Goal: Information Seeking & Learning: Learn about a topic

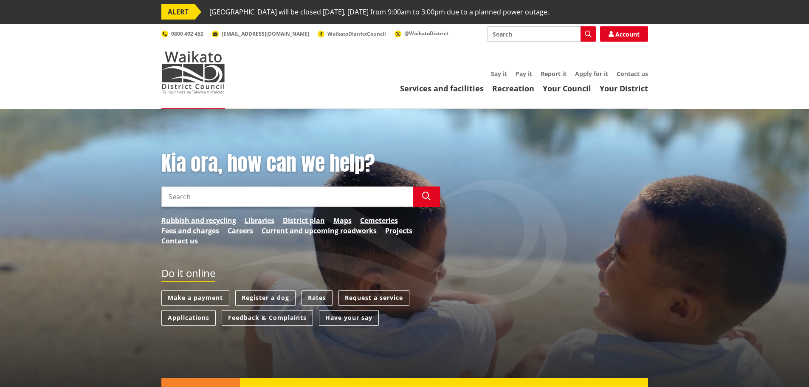
click at [200, 191] on input "Search" at bounding box center [286, 196] width 251 height 20
type input "development contributions"
click at [186, 231] on link "Fees and charges" at bounding box center [190, 231] width 58 height 10
click at [283, 196] on input "development contributions" at bounding box center [286, 196] width 251 height 20
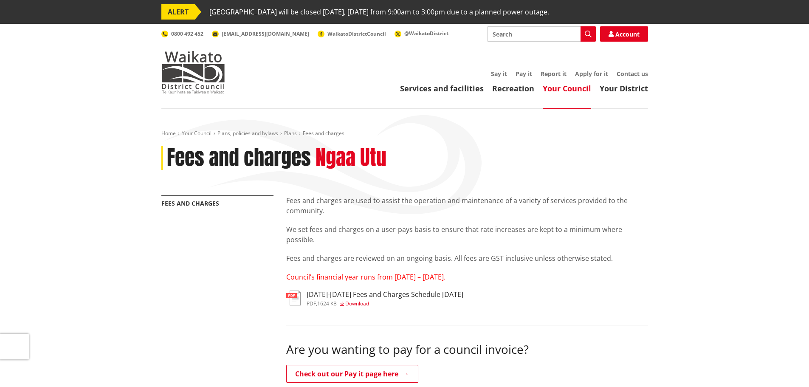
click at [558, 32] on input "Search" at bounding box center [541, 33] width 109 height 15
type input "development contributions policy"
click at [594, 37] on button "Search" at bounding box center [588, 33] width 15 height 15
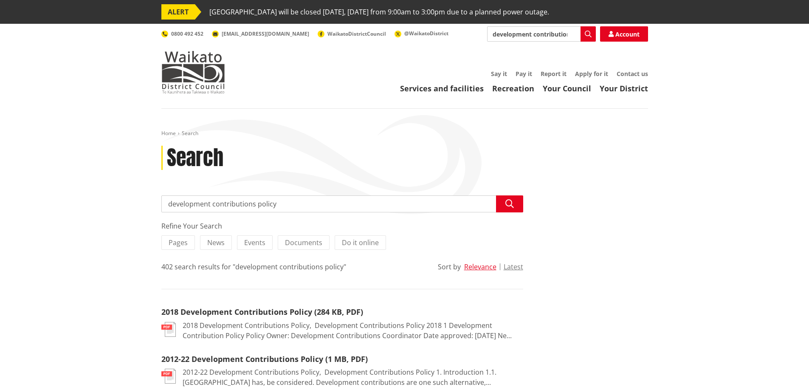
click at [573, 34] on input "development contributions policy" at bounding box center [541, 33] width 109 height 15
click at [560, 35] on input "development contributions policy" at bounding box center [541, 33] width 109 height 15
type input "development contributions policy 2024"
click at [585, 36] on icon "button" at bounding box center [588, 34] width 7 height 7
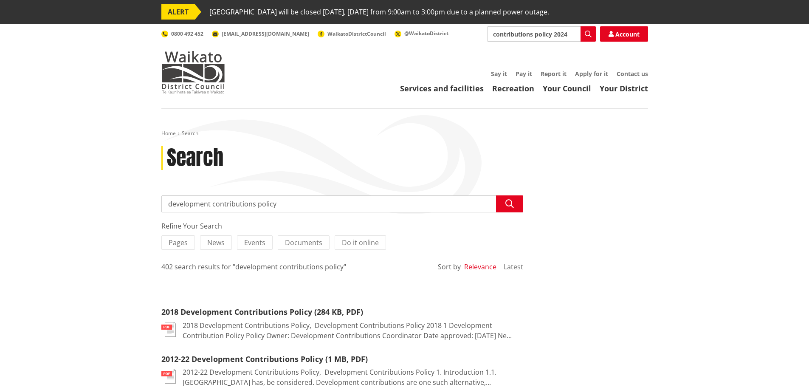
scroll to position [0, 0]
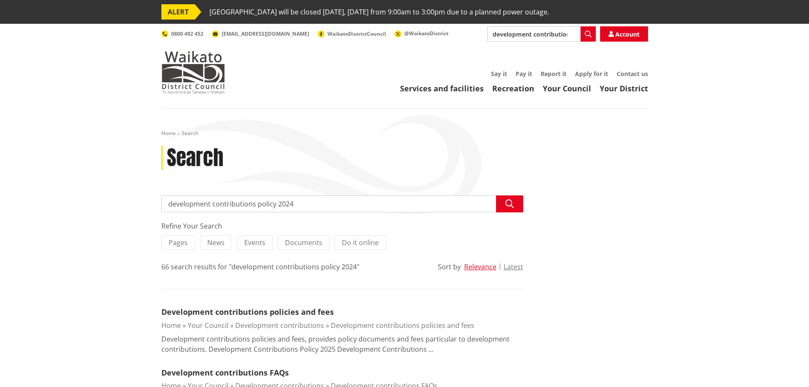
scroll to position [42, 0]
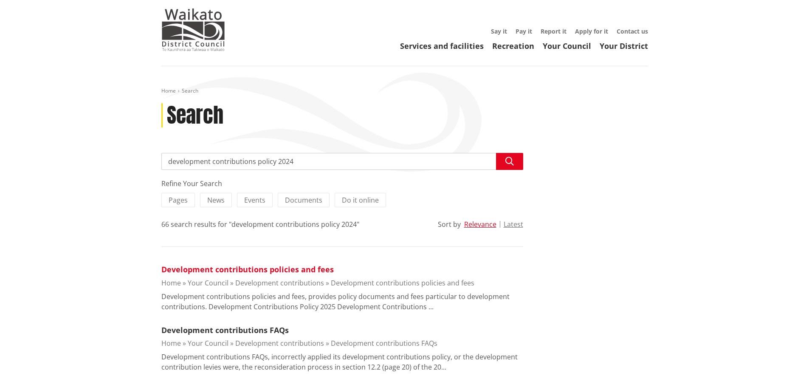
click at [292, 272] on link "Development contributions policies and fees" at bounding box center [247, 269] width 172 height 10
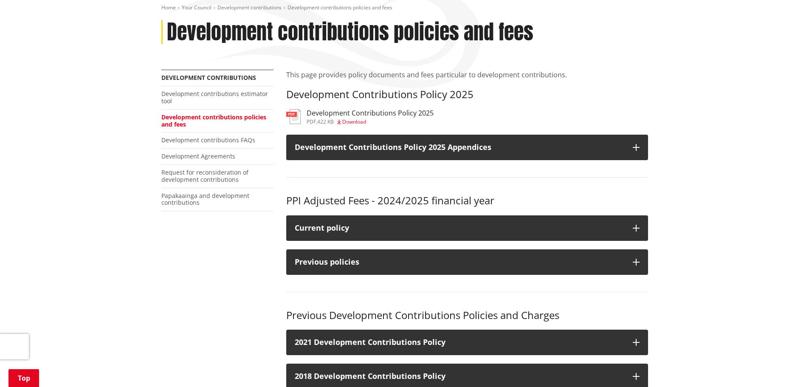
scroll to position [127, 0]
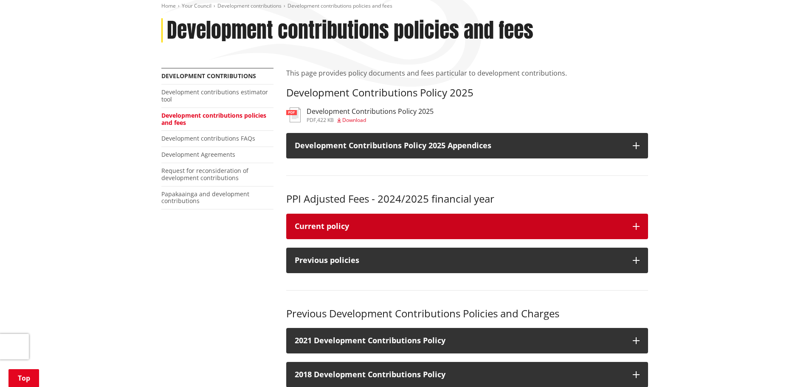
click at [568, 222] on div "Current policy" at bounding box center [460, 226] width 330 height 8
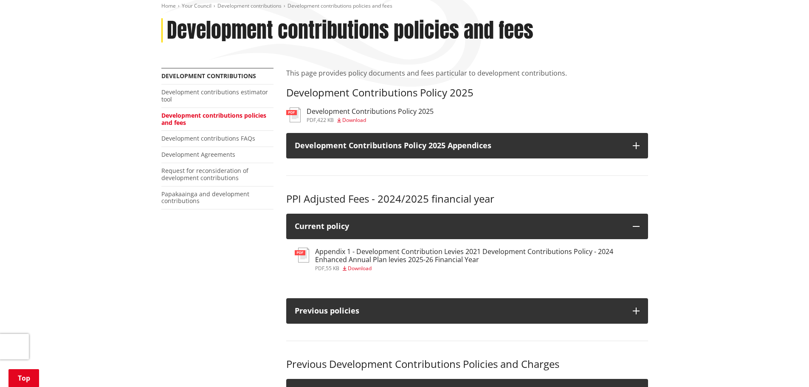
click at [358, 258] on h3 "Appendix 1 - Development Contribution Levies 2021 Development Contributions Pol…" at bounding box center [477, 256] width 325 height 16
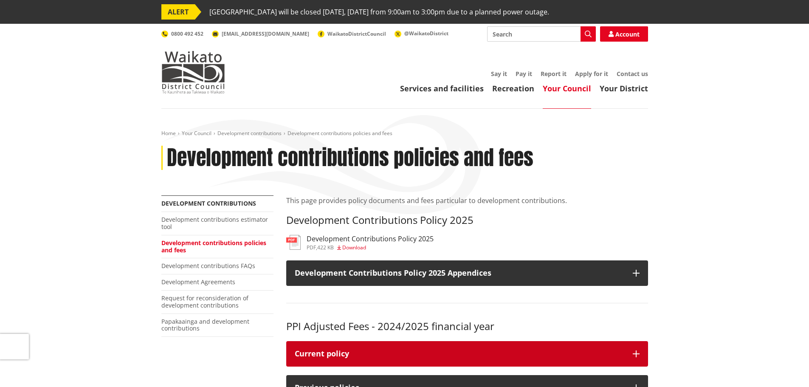
scroll to position [127, 0]
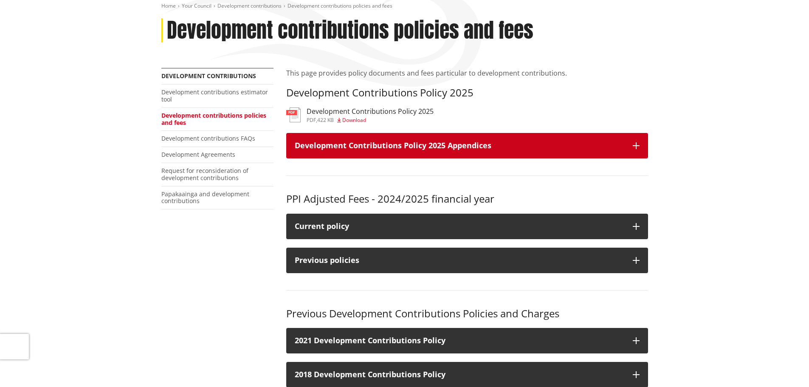
click at [524, 143] on h3 "Development Contributions Policy 2025 Appendices" at bounding box center [460, 145] width 330 height 8
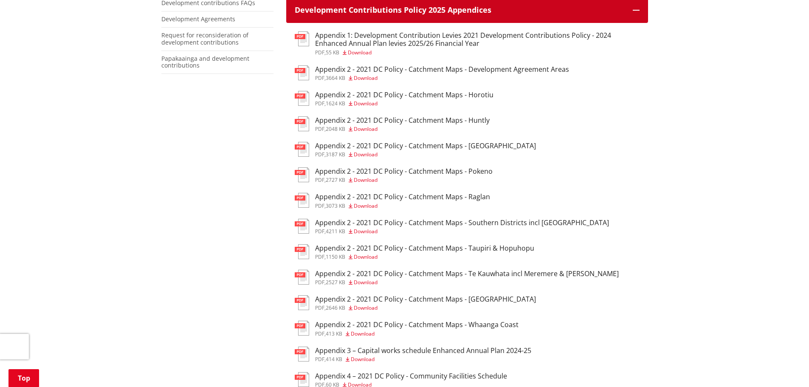
scroll to position [255, 0]
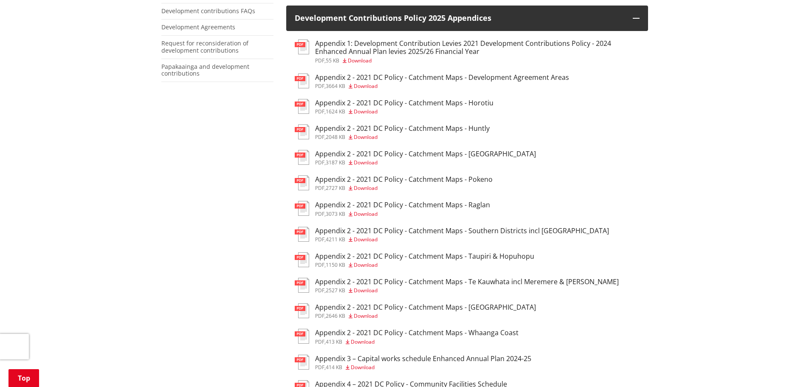
click at [411, 76] on h3 "Appendix 2 - 2021 DC Policy - Catchment Maps - Development Agreement Areas" at bounding box center [442, 77] width 254 height 8
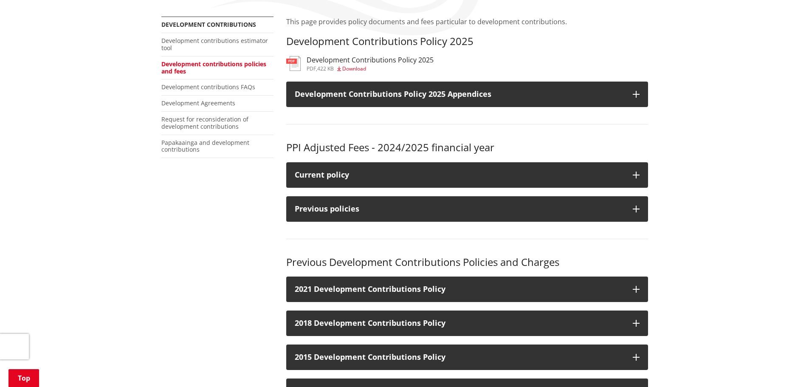
scroll to position [170, 0]
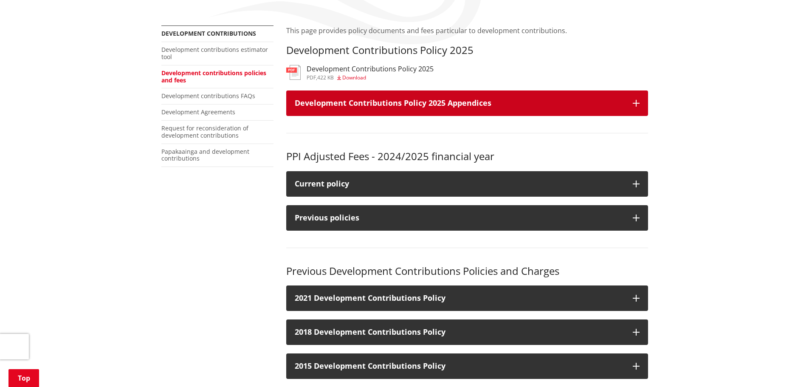
click at [509, 105] on h3 "Development Contributions Policy 2025 Appendices" at bounding box center [460, 103] width 330 height 8
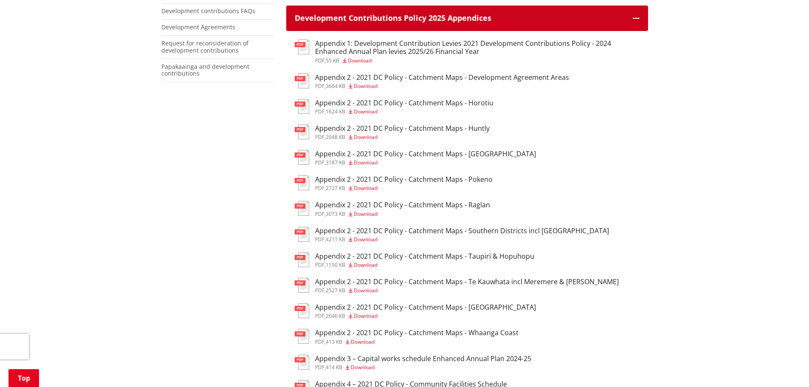
scroll to position [297, 0]
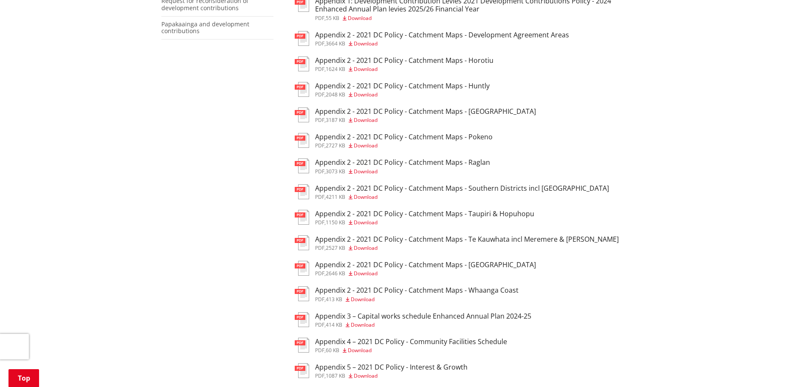
click at [456, 186] on h3 "Appendix 2 - 2021 DC Policy - Catchment Maps - Southern Districts incl [GEOGRAP…" at bounding box center [462, 188] width 294 height 8
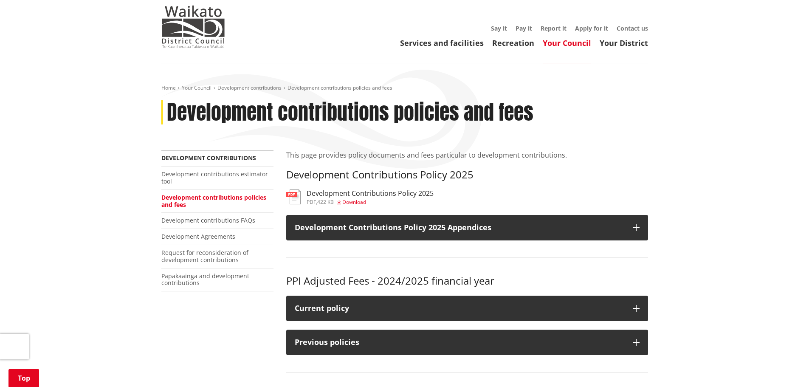
scroll to position [42, 0]
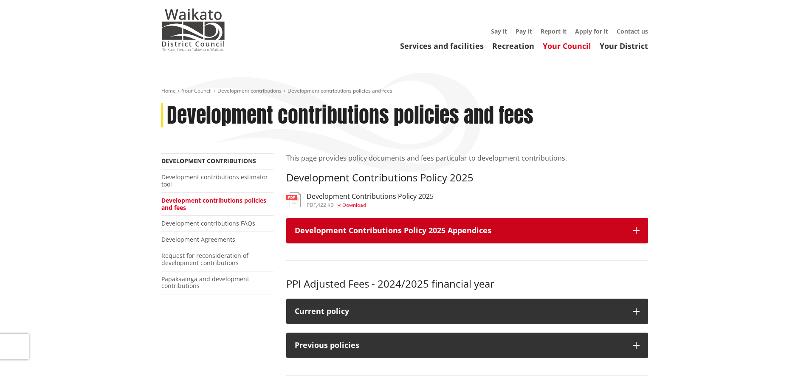
click at [415, 227] on h3 "Development Contributions Policy 2025 Appendices" at bounding box center [460, 230] width 330 height 8
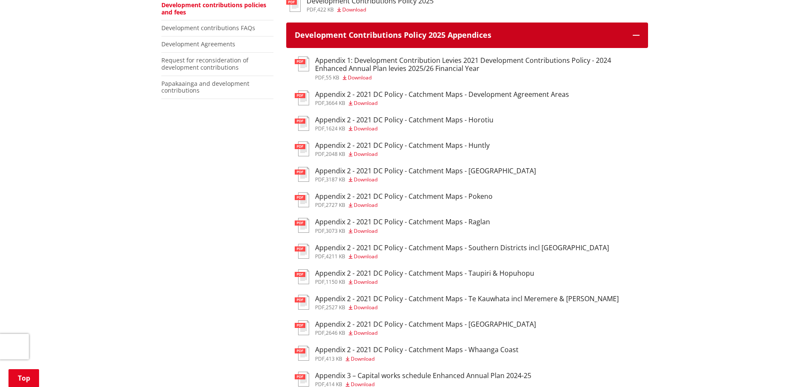
scroll to position [255, 0]
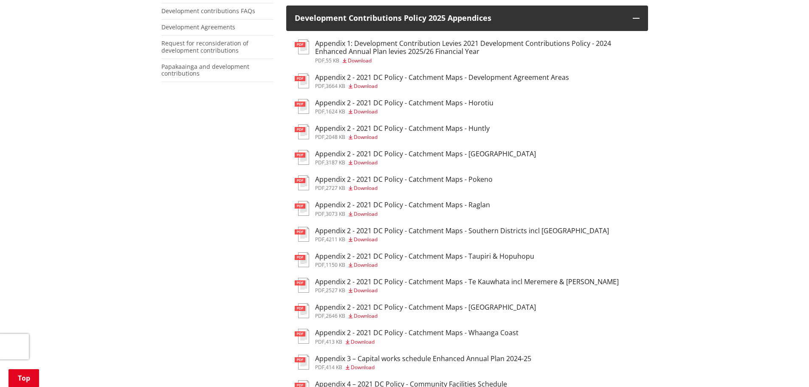
click at [514, 255] on h3 "Appendix 2 - 2021 DC Policy - Catchment Maps - Taupiri & Hopuhopu" at bounding box center [424, 256] width 219 height 8
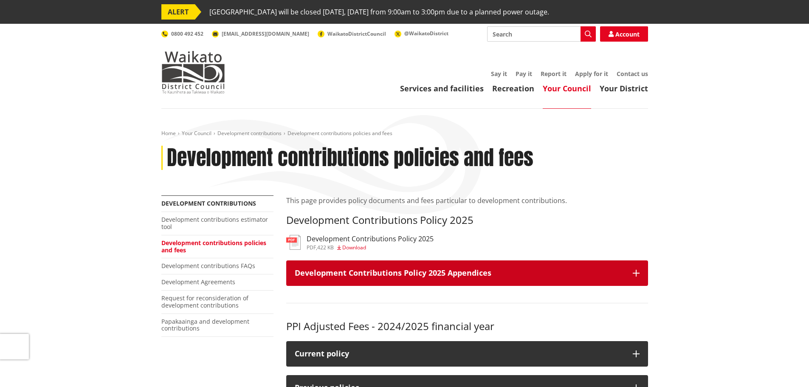
click at [497, 263] on button "Development Contributions Policy 2025 Appendices" at bounding box center [467, 272] width 362 height 25
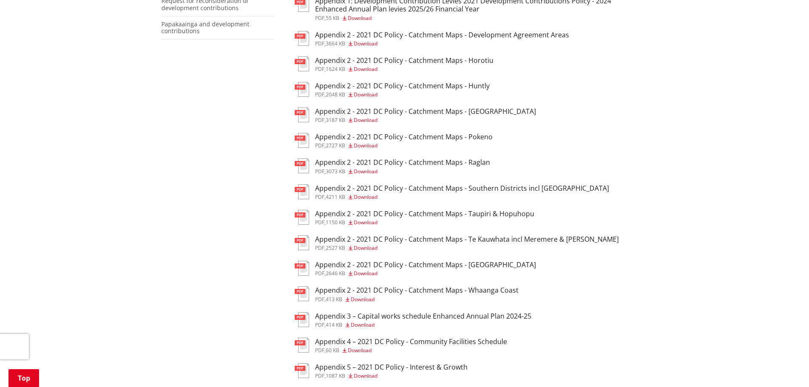
scroll to position [340, 0]
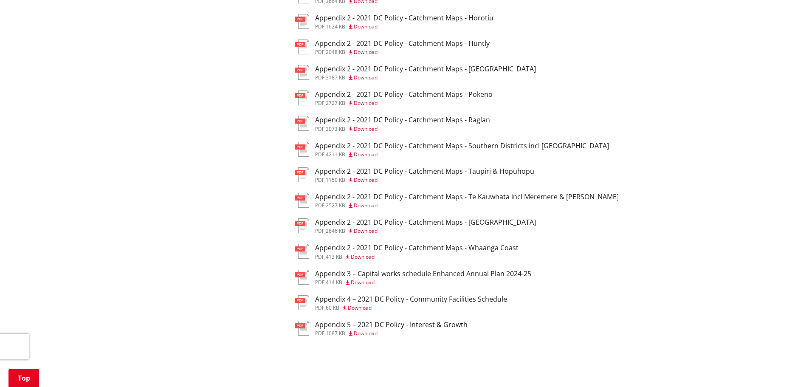
click at [436, 323] on h3 "Appendix 5 – 2021 DC Policy - Interest & Growth" at bounding box center [391, 325] width 152 height 8
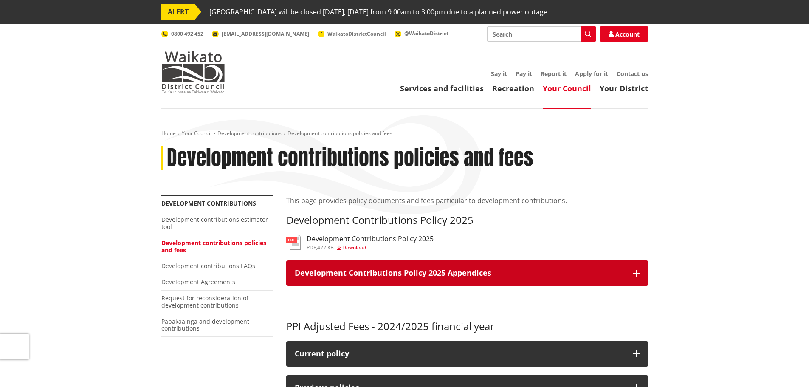
click at [440, 264] on button "Development Contributions Policy 2025 Appendices" at bounding box center [467, 272] width 362 height 25
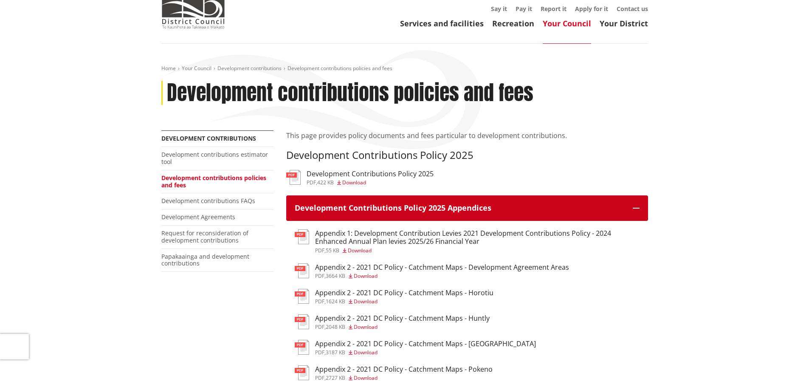
scroll to position [85, 0]
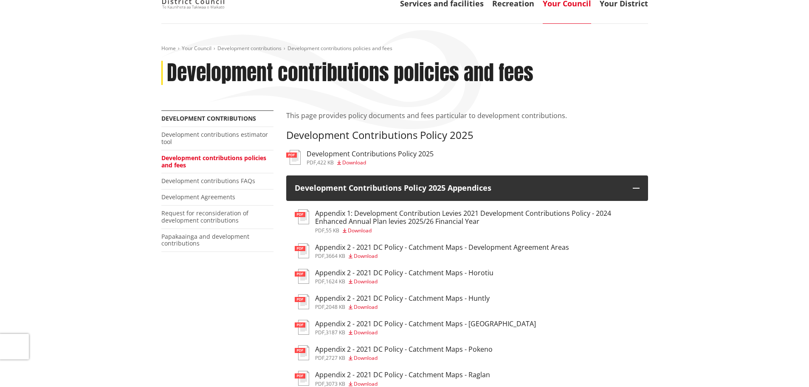
click at [387, 217] on h3 "Appendix 1: Development Contribution Levies 2021 Development Contributions Poli…" at bounding box center [477, 217] width 325 height 16
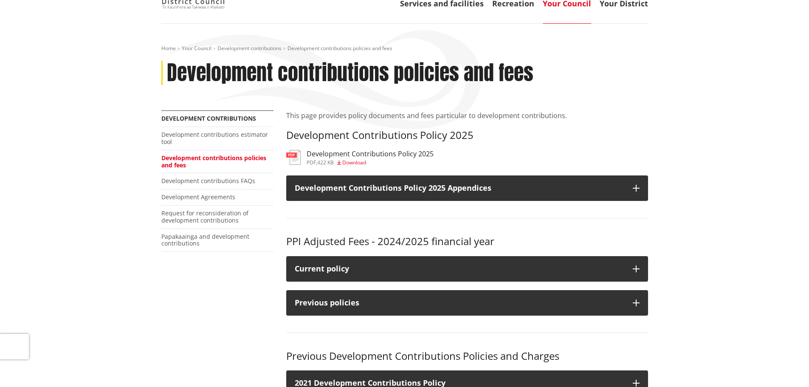
scroll to position [127, 0]
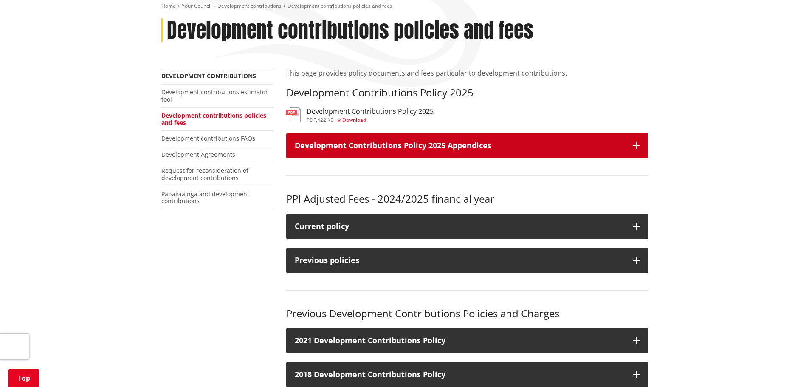
click at [477, 145] on h3 "Development Contributions Policy 2025 Appendices" at bounding box center [460, 145] width 330 height 8
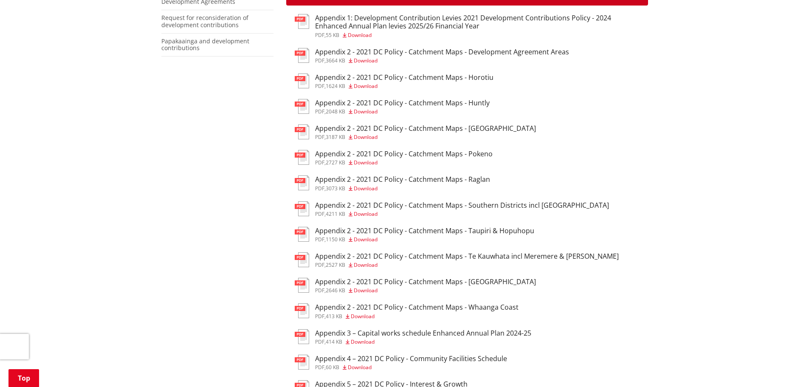
scroll to position [255, 0]
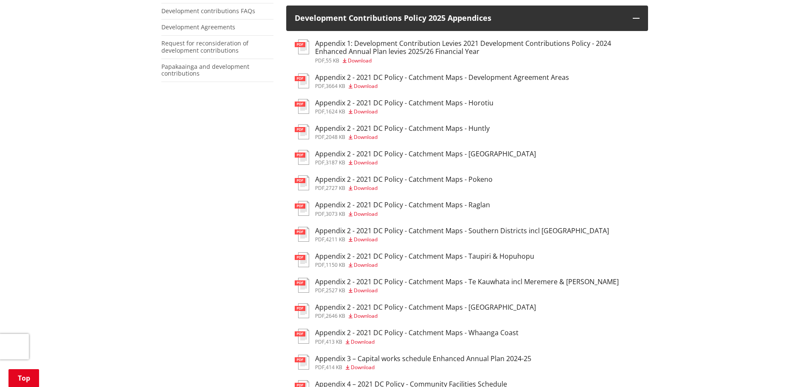
click at [495, 81] on h3 "Appendix 2 - 2021 DC Policy - Catchment Maps - Development Agreement Areas" at bounding box center [442, 77] width 254 height 8
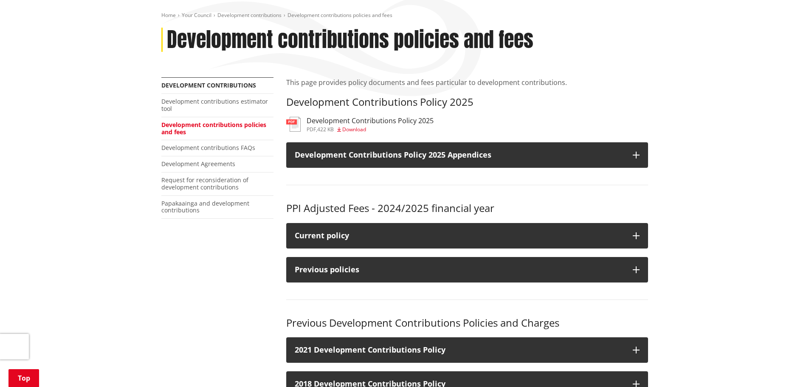
scroll to position [85, 0]
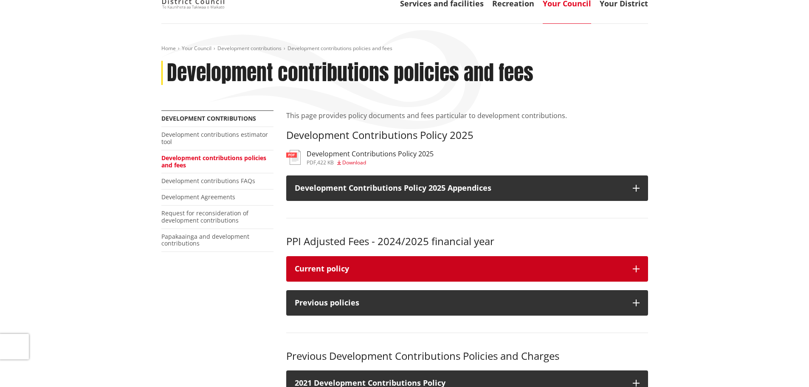
click at [370, 272] on div "Current policy" at bounding box center [460, 269] width 330 height 8
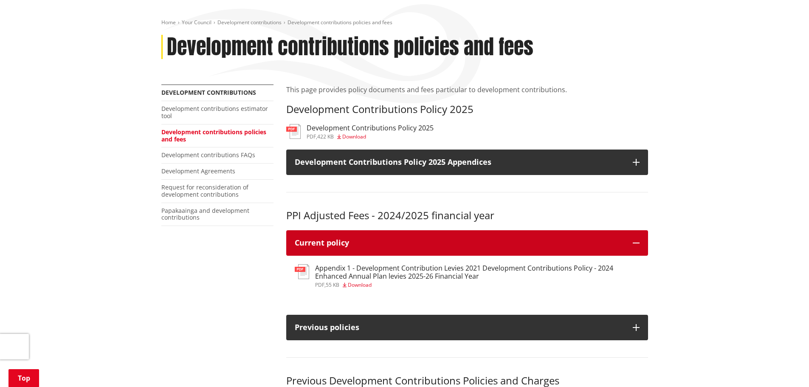
scroll to position [170, 0]
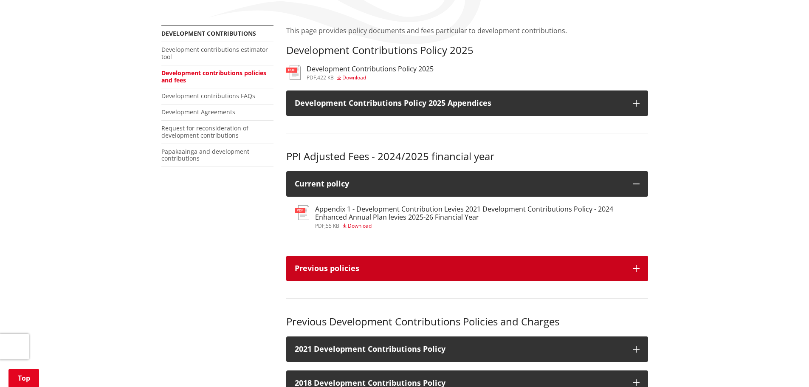
click at [429, 275] on button "Previous policies" at bounding box center [467, 268] width 362 height 25
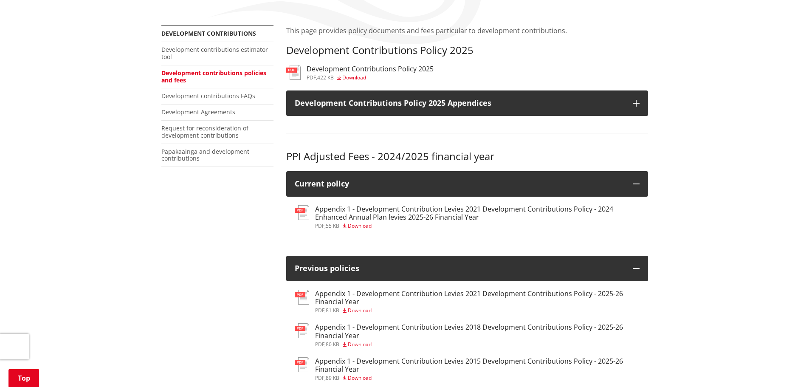
click at [422, 212] on h3 "Appendix 1 - Development Contribution Levies 2021 Development Contributions Pol…" at bounding box center [477, 213] width 325 height 16
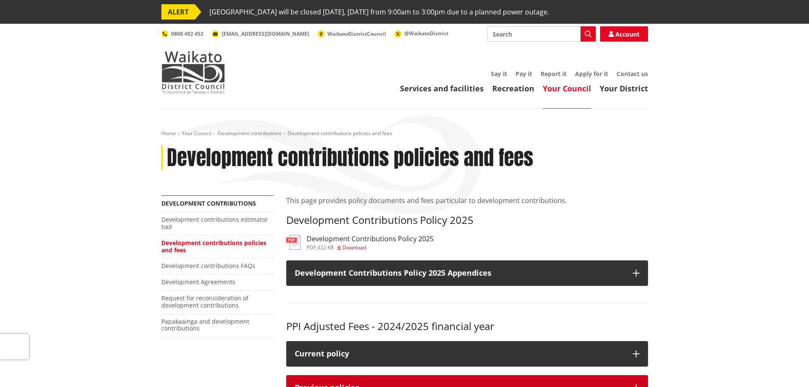
scroll to position [170, 0]
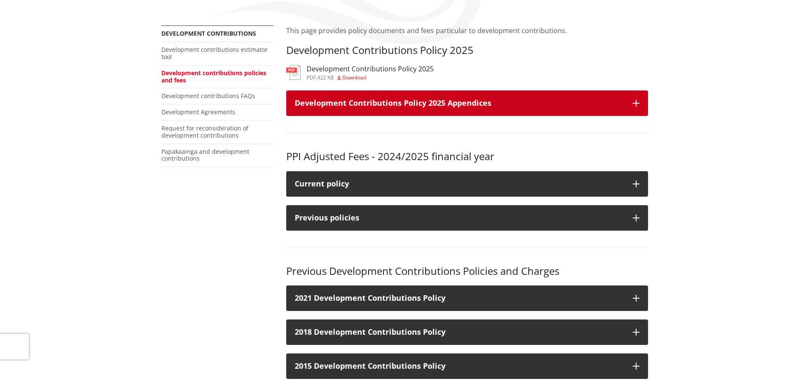
click at [437, 104] on h3 "Development Contributions Policy 2025 Appendices" at bounding box center [460, 103] width 330 height 8
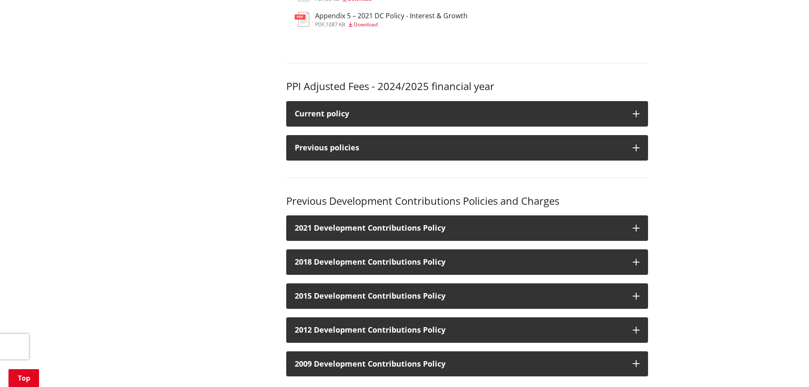
scroll to position [680, 0]
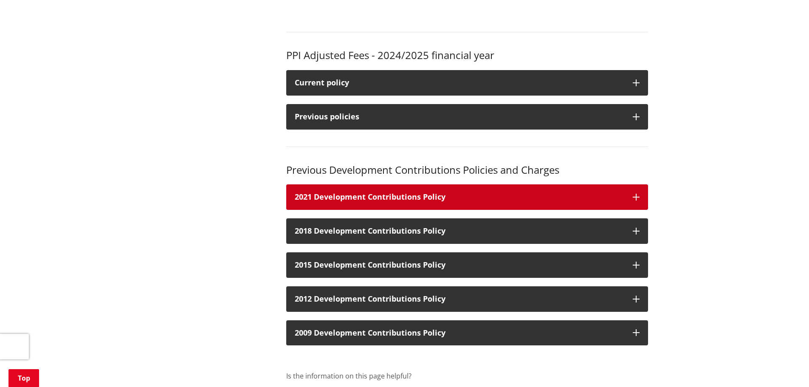
click at [356, 193] on h3 "2021 Development Contributions Policy" at bounding box center [460, 197] width 330 height 8
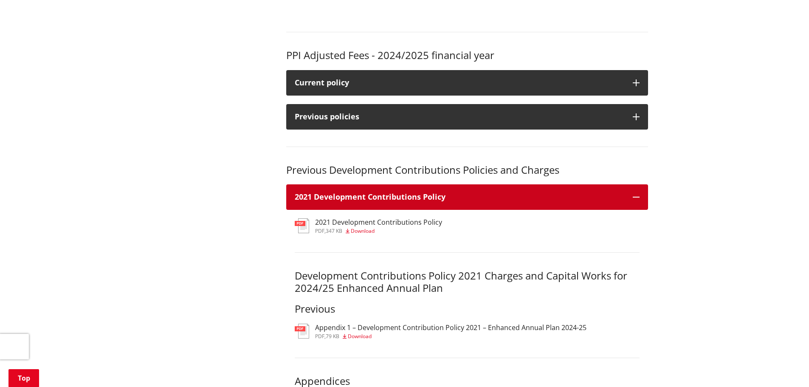
scroll to position [722, 0]
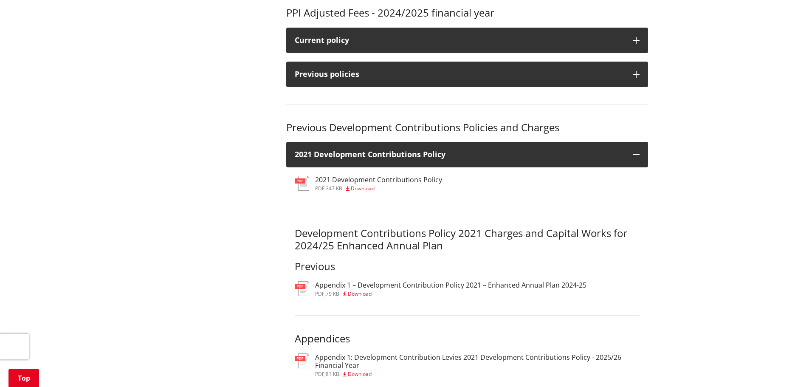
click at [336, 177] on h3 "2021 Development Contributions Policy" at bounding box center [378, 180] width 127 height 8
